Goal: Information Seeking & Learning: Learn about a topic

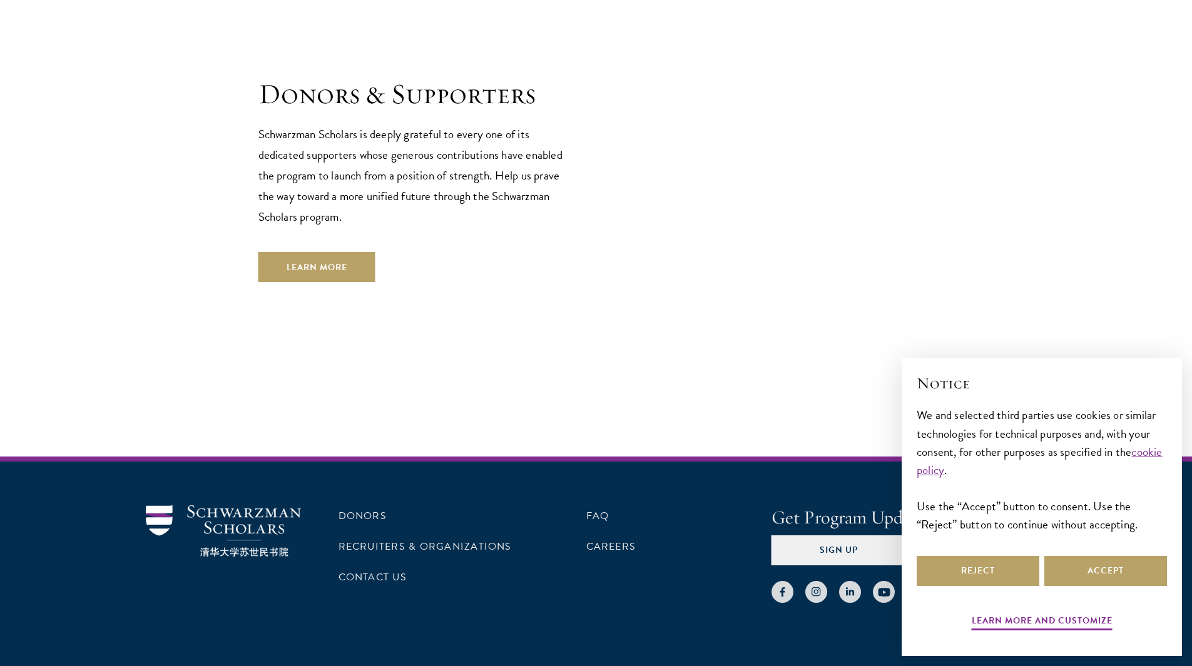
scroll to position [3601, 0]
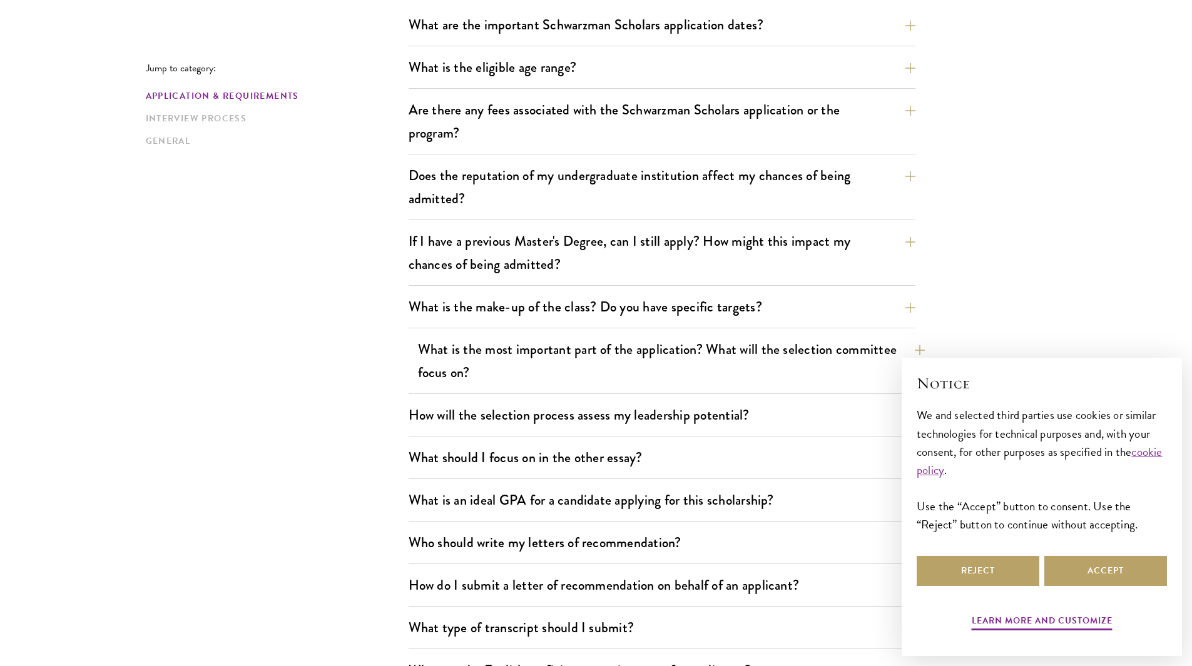
scroll to position [438, 0]
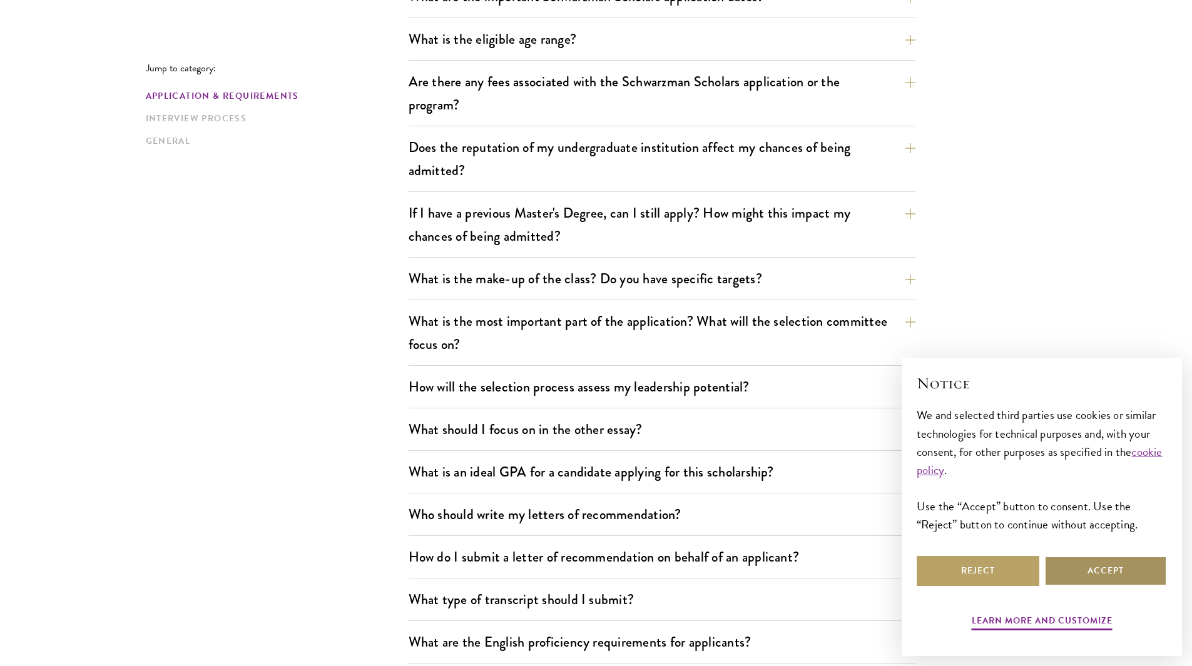
click at [1103, 560] on button "Accept" at bounding box center [1105, 571] width 123 height 30
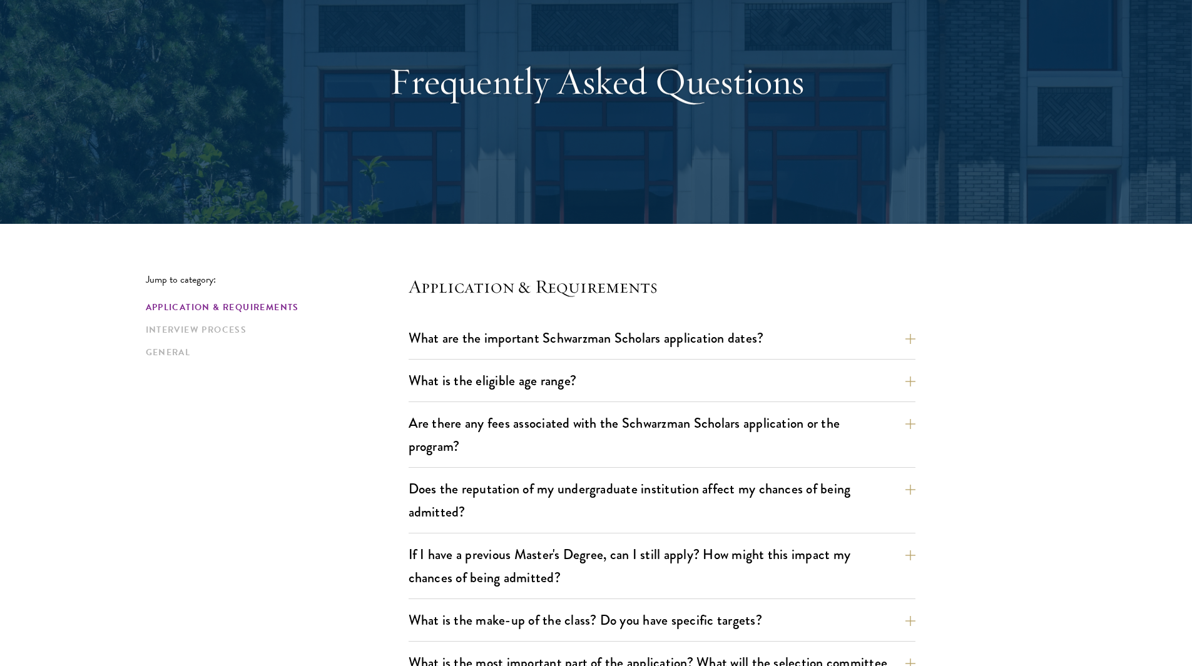
scroll to position [125, 0]
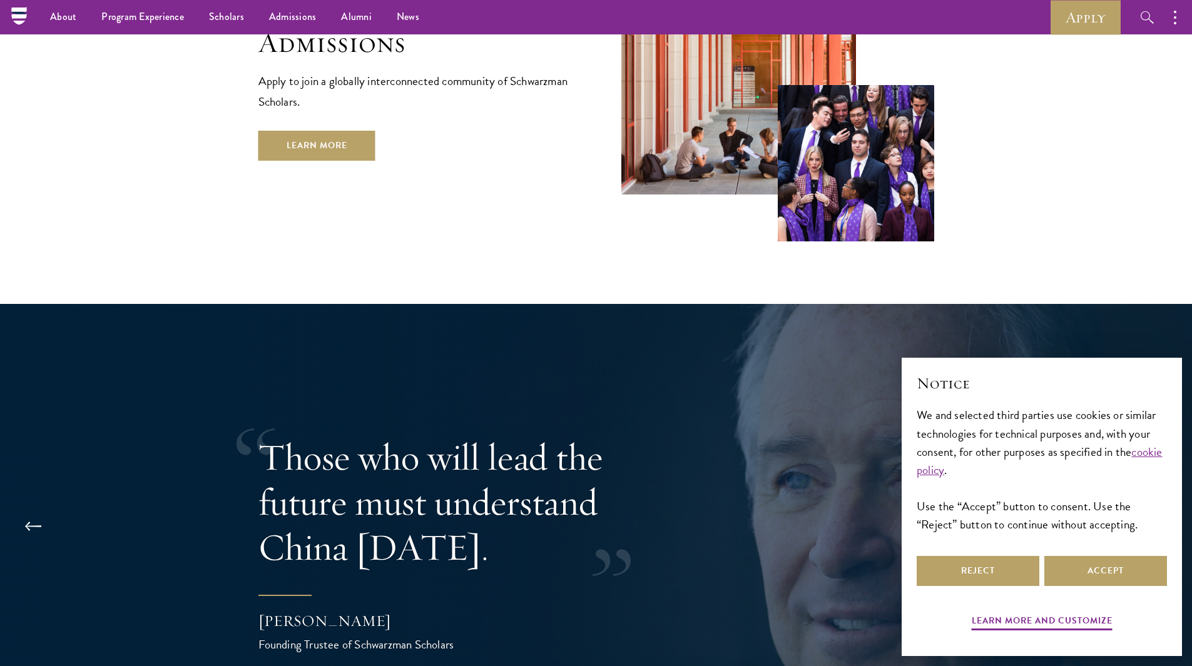
scroll to position [2162, 0]
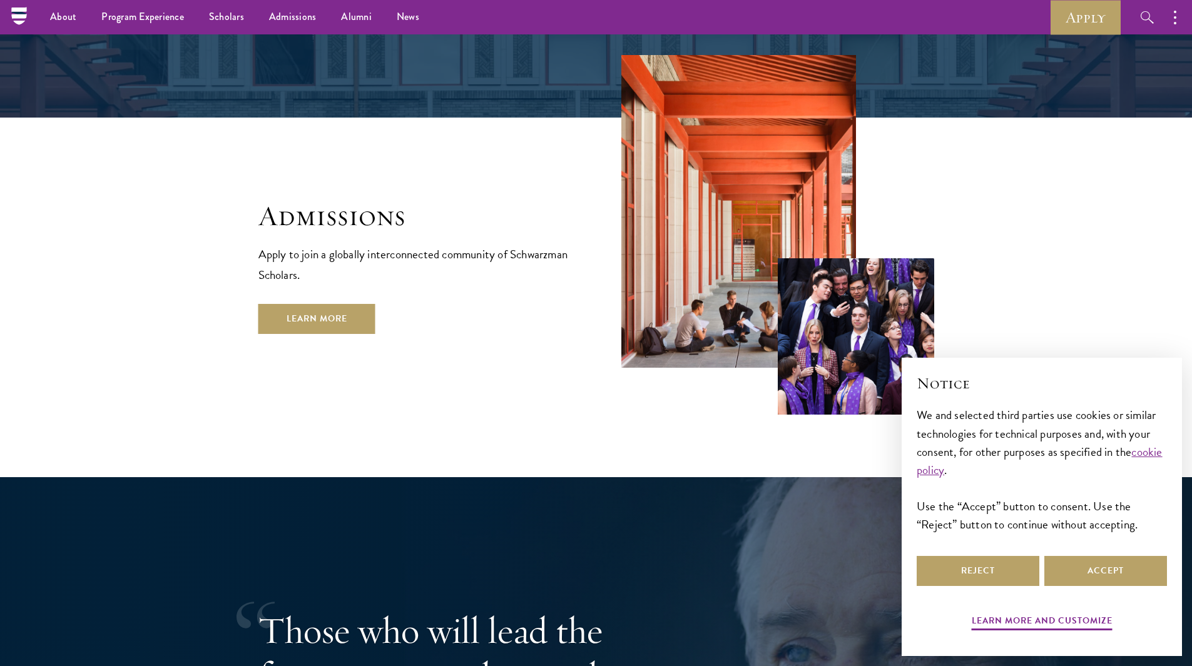
drag, startPoint x: 843, startPoint y: 424, endPoint x: 688, endPoint y: 352, distance: 171.6
click at [688, 352] on figure at bounding box center [777, 235] width 313 height 360
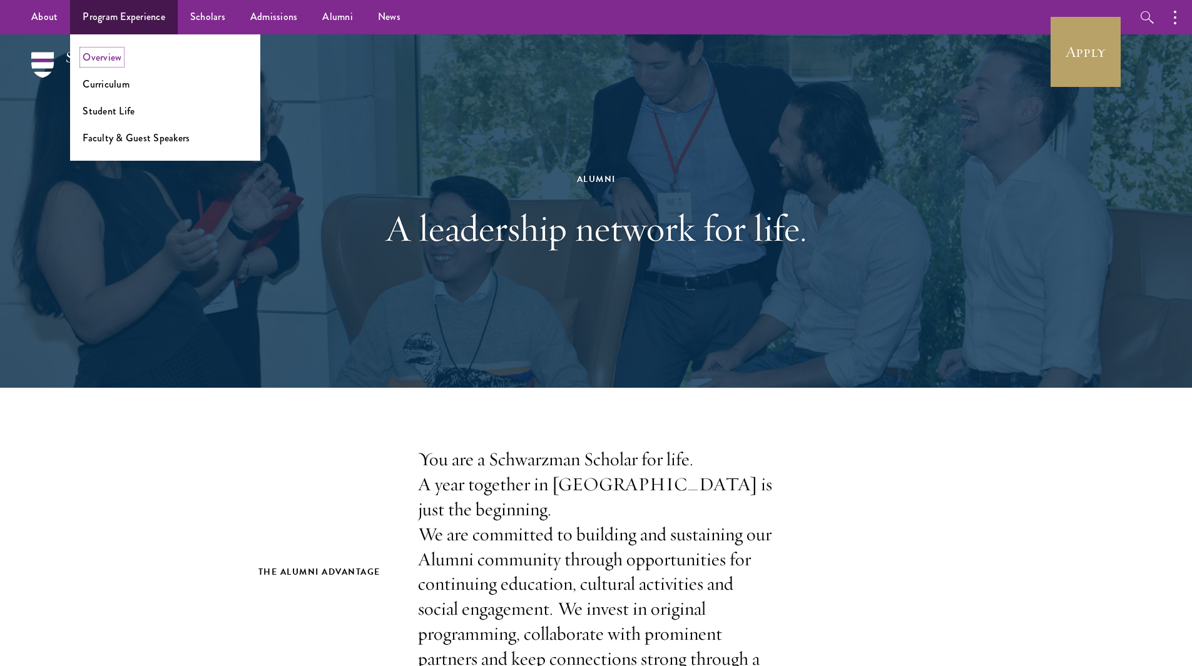
click at [106, 61] on link "Overview" at bounding box center [102, 57] width 39 height 14
